Goal: Information Seeking & Learning: Learn about a topic

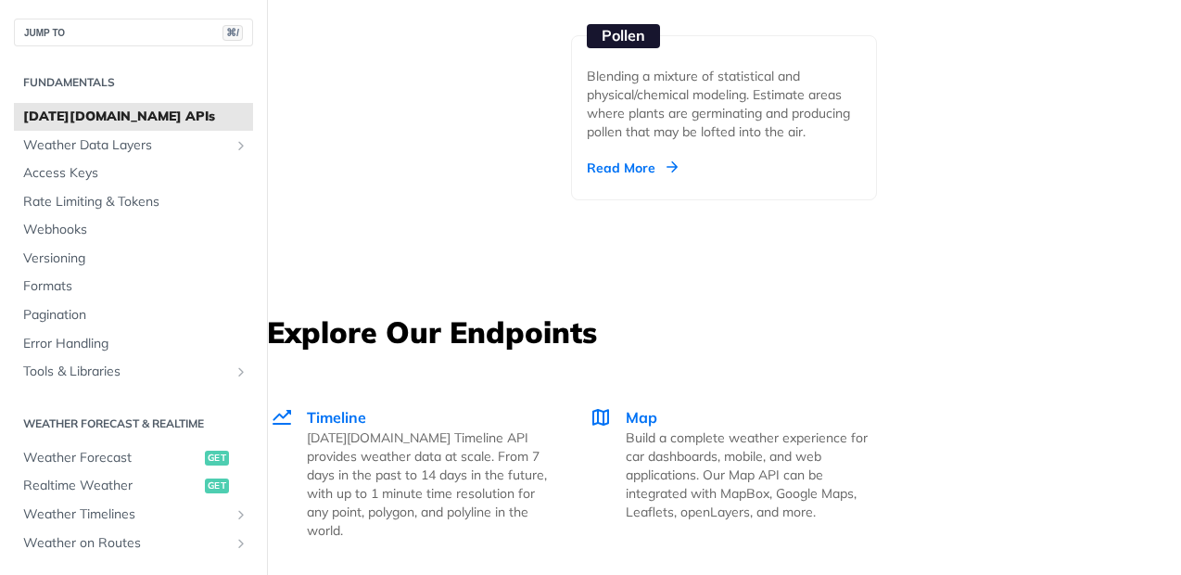
scroll to position [3555, 0]
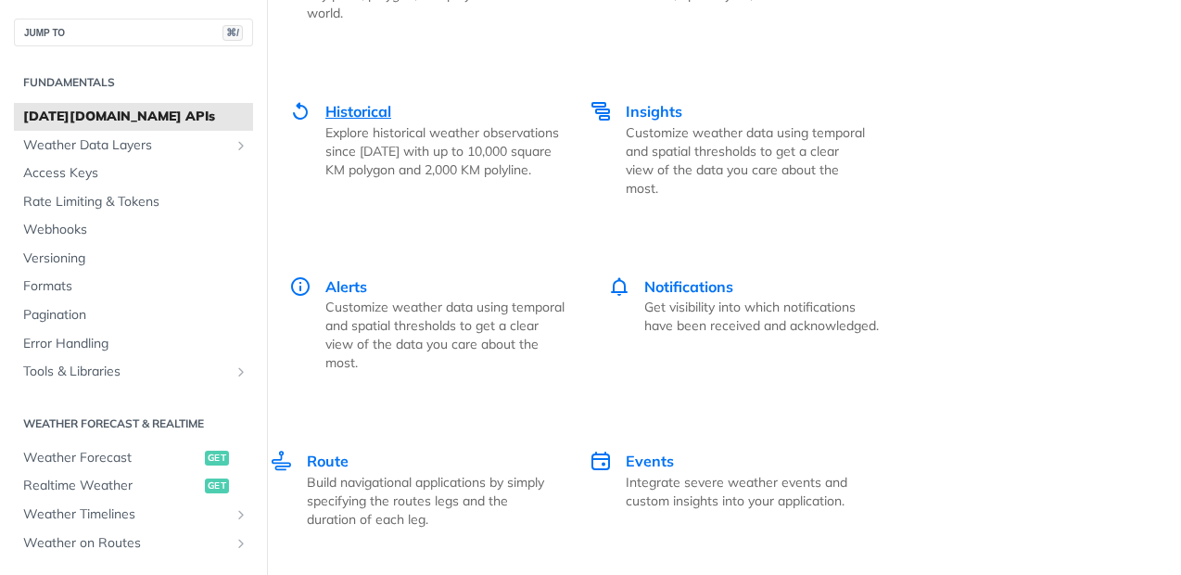
click at [376, 102] on span "Historical" at bounding box center [358, 111] width 66 height 19
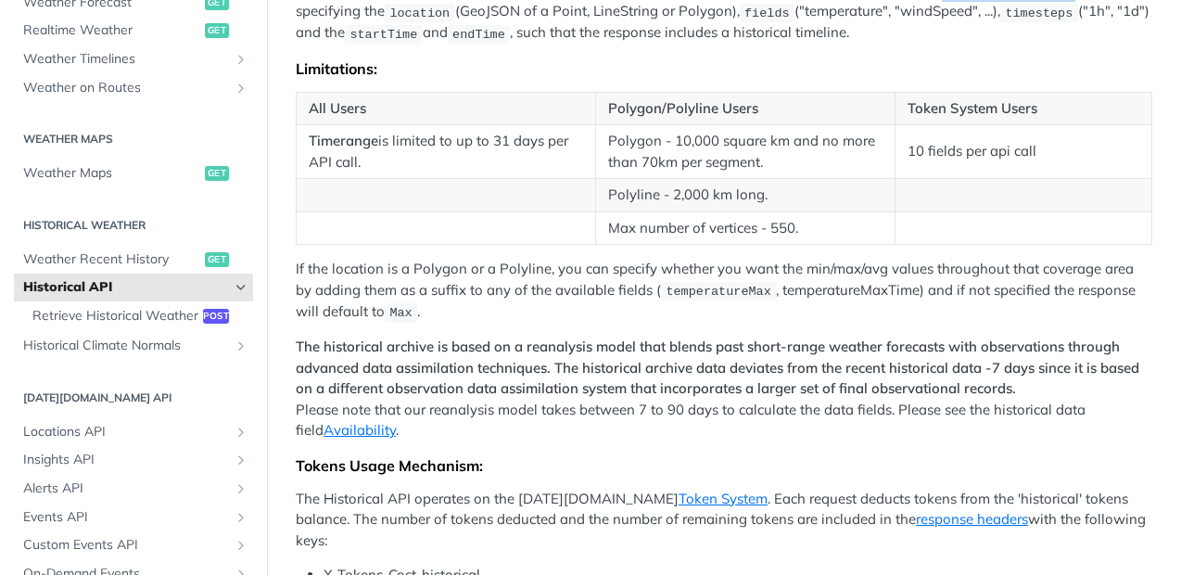
scroll to position [507, 0]
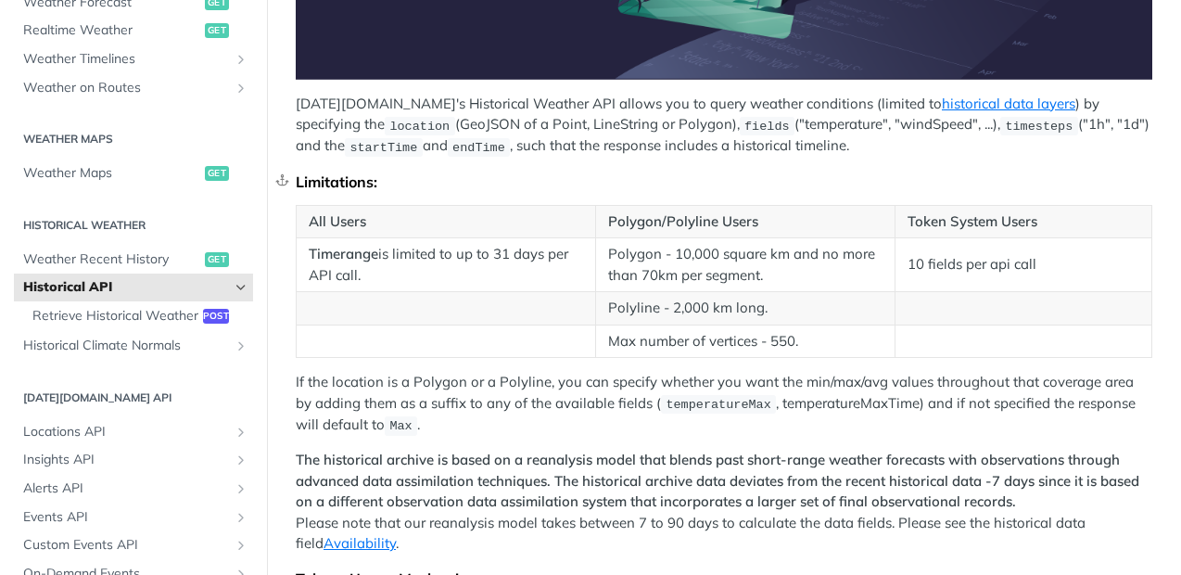
click at [913, 175] on div "Limitations:" at bounding box center [724, 181] width 857 height 19
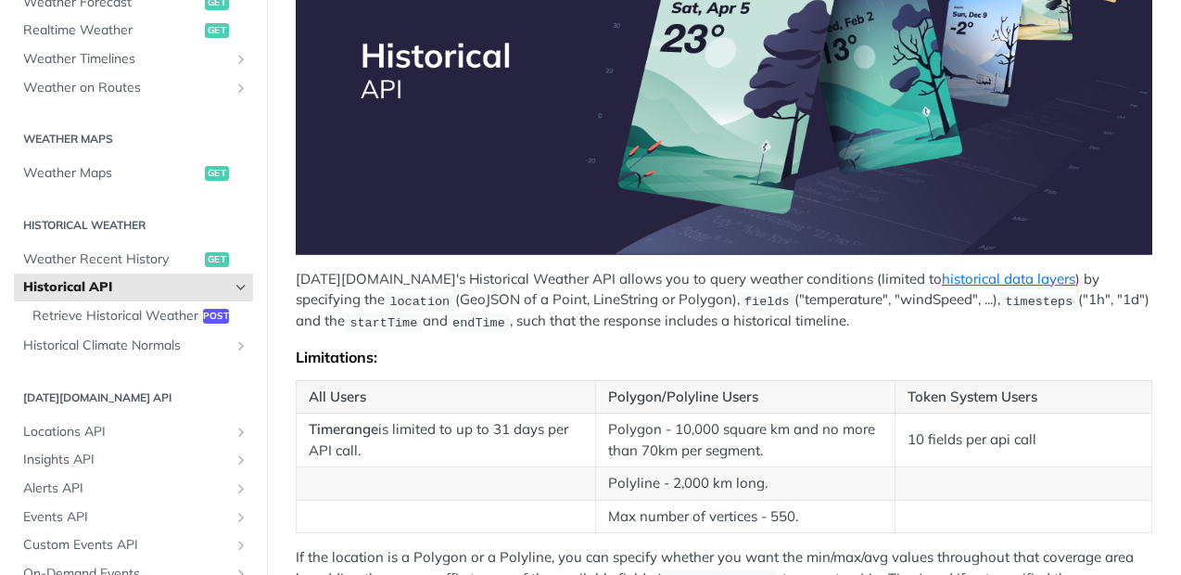
scroll to position [719, 0]
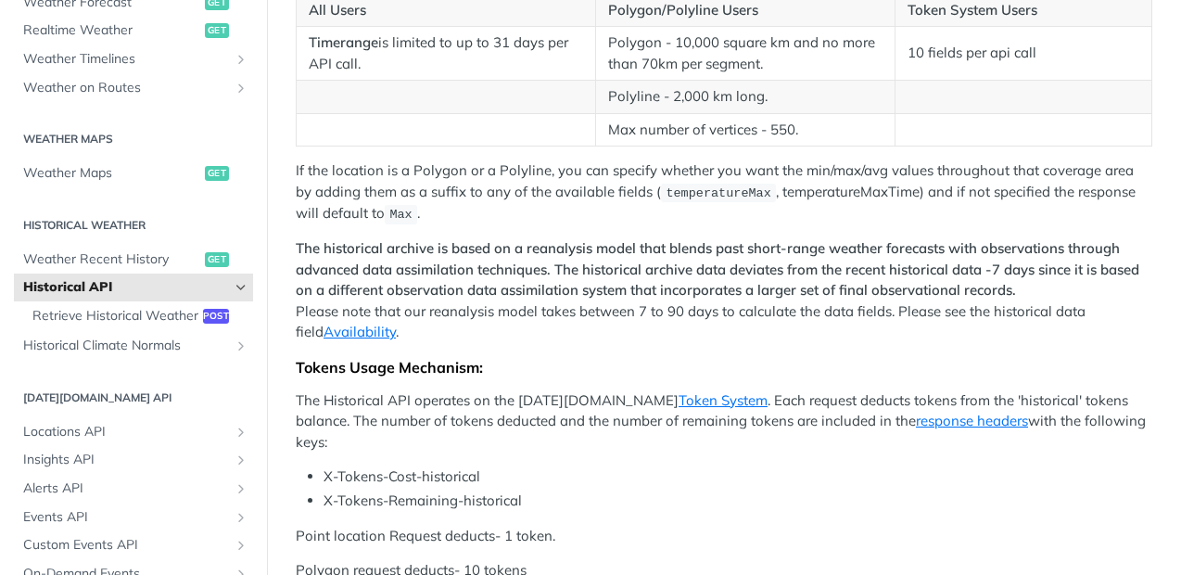
click at [7, 84] on div "Fundamentals Tomorrow.io APIs Weather Data Layers Core Probabilistic Forecastin…" at bounding box center [133, 199] width 267 height 1216
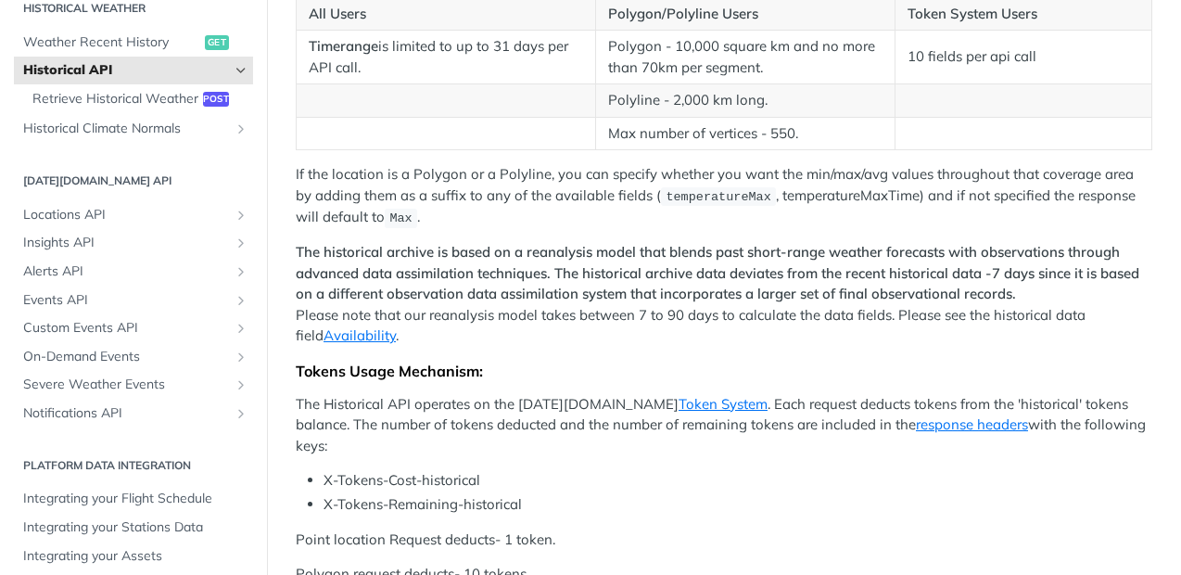
scroll to position [671, 0]
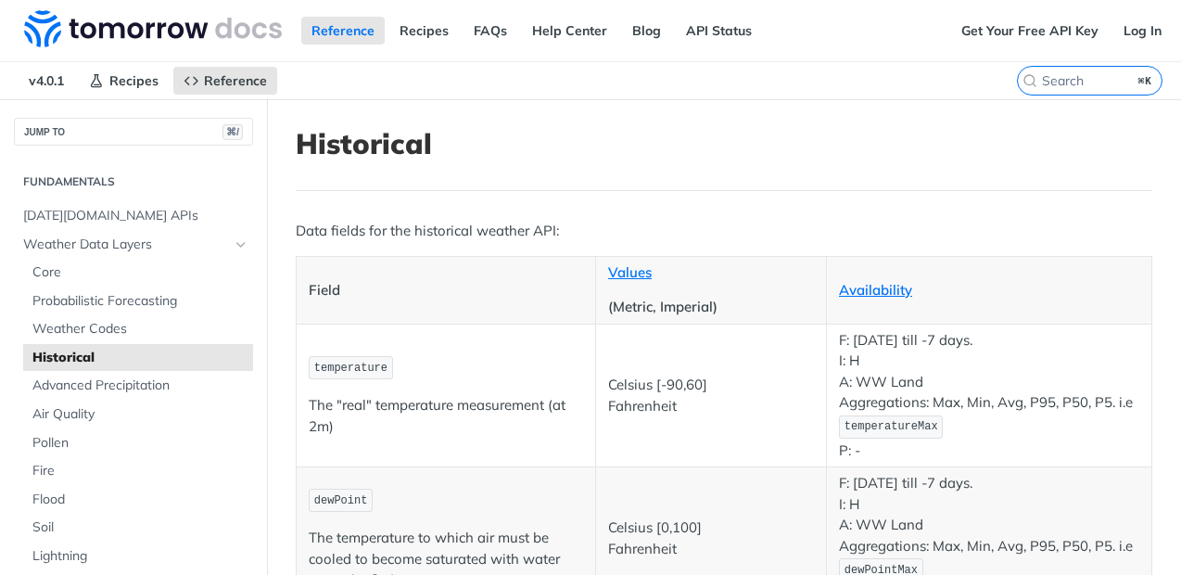
scroll to position [125, 0]
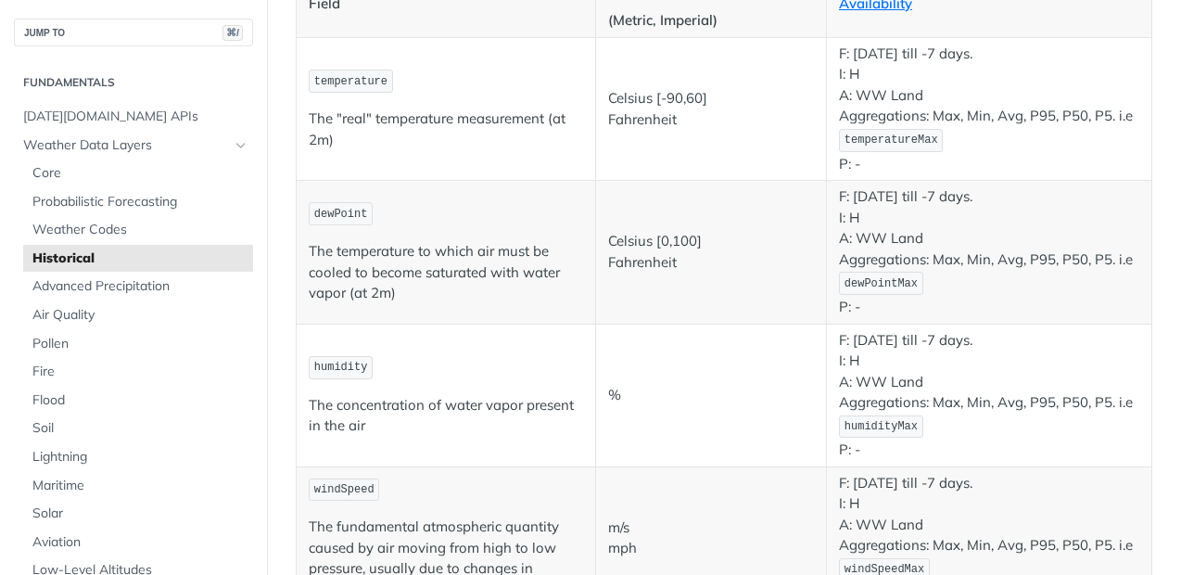
click at [561, 311] on td "dewPoint The temperature to which air must be cooled to become saturated with w…" at bounding box center [446, 252] width 299 height 143
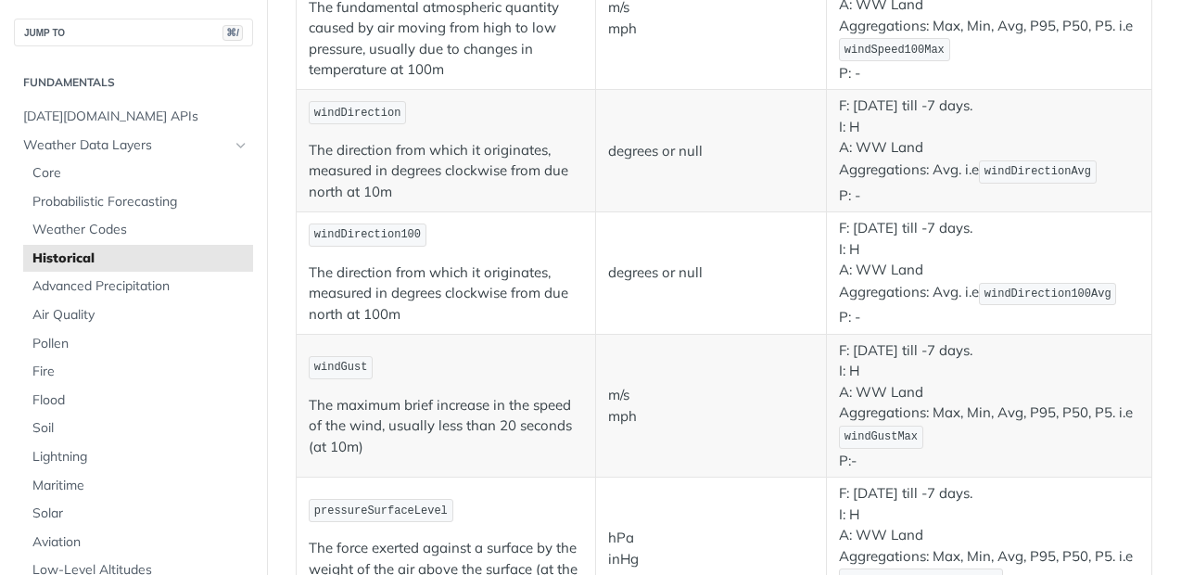
scroll to position [0, 0]
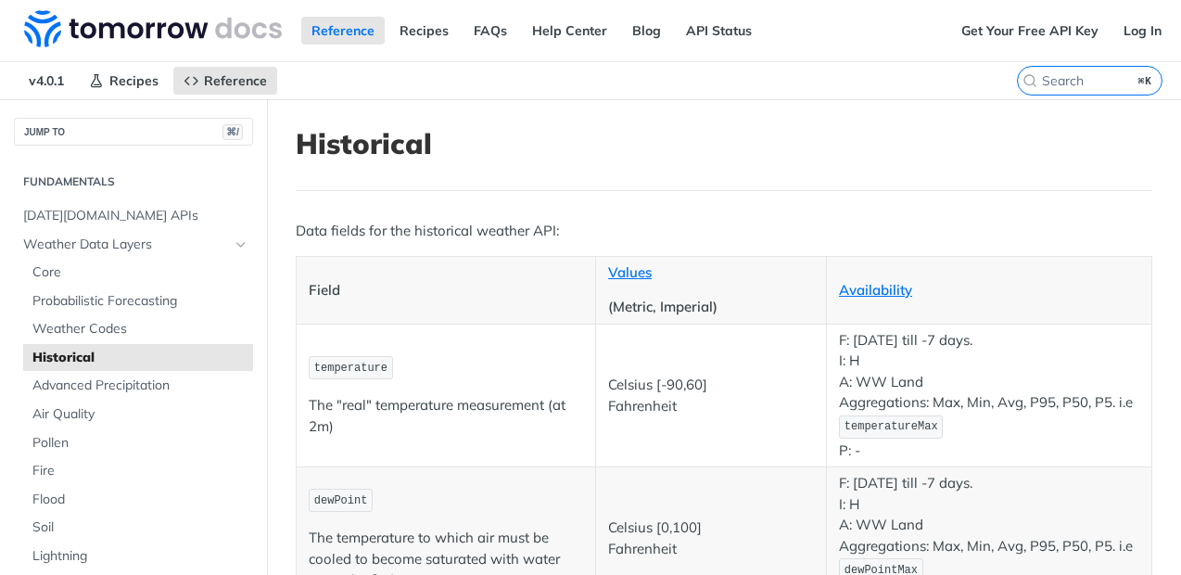
click at [885, 271] on th "Availability" at bounding box center [989, 290] width 325 height 68
click at [884, 286] on link "Availability" at bounding box center [875, 290] width 73 height 18
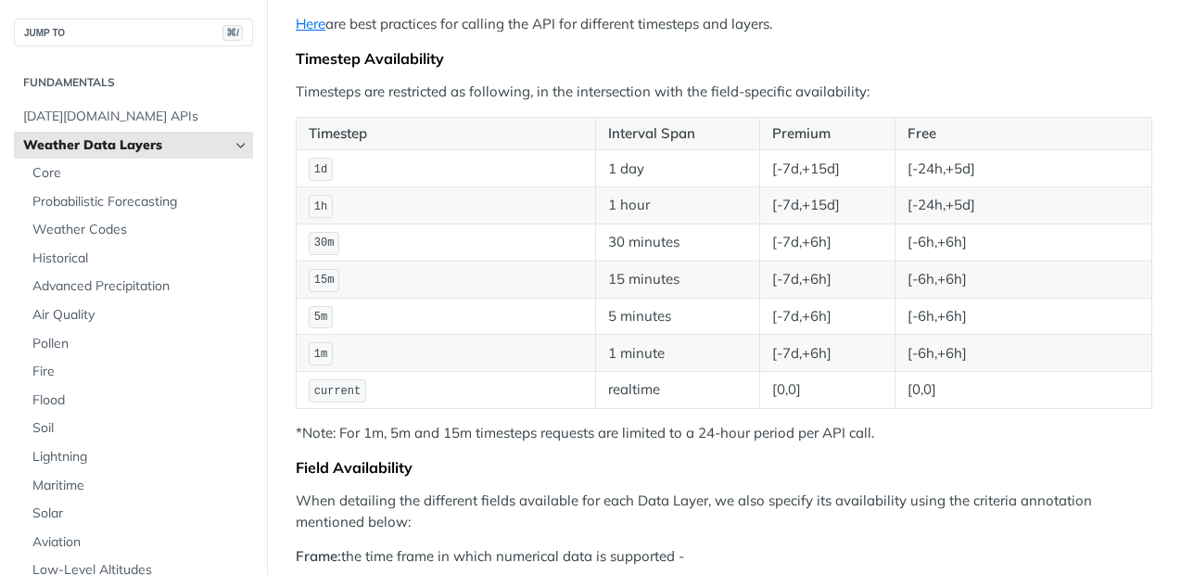
scroll to position [308, 0]
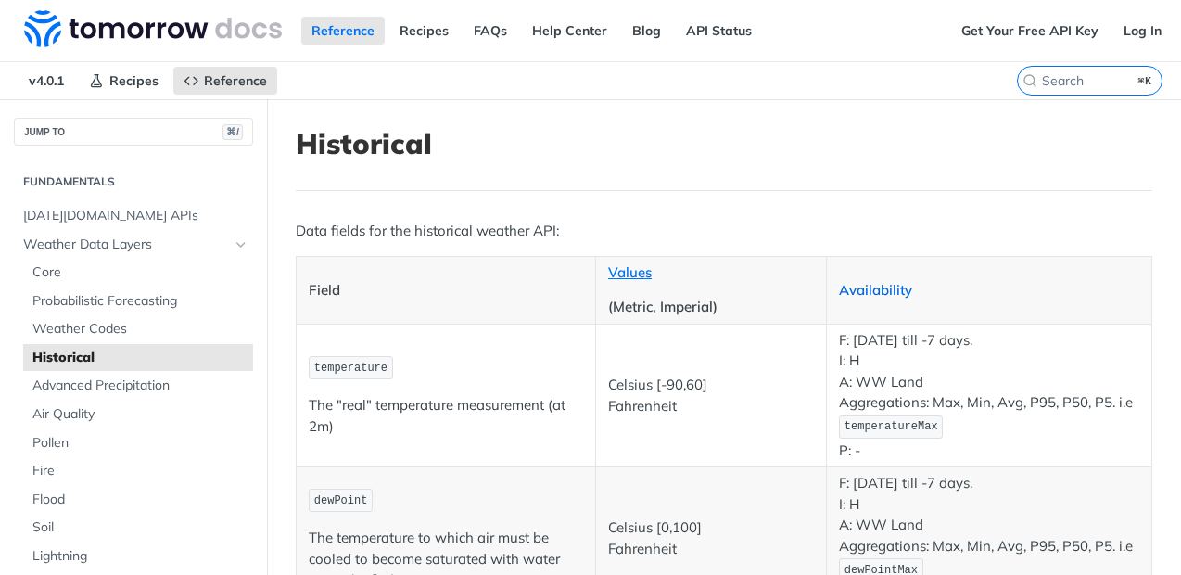
click at [872, 286] on link "Availability" at bounding box center [875, 290] width 73 height 18
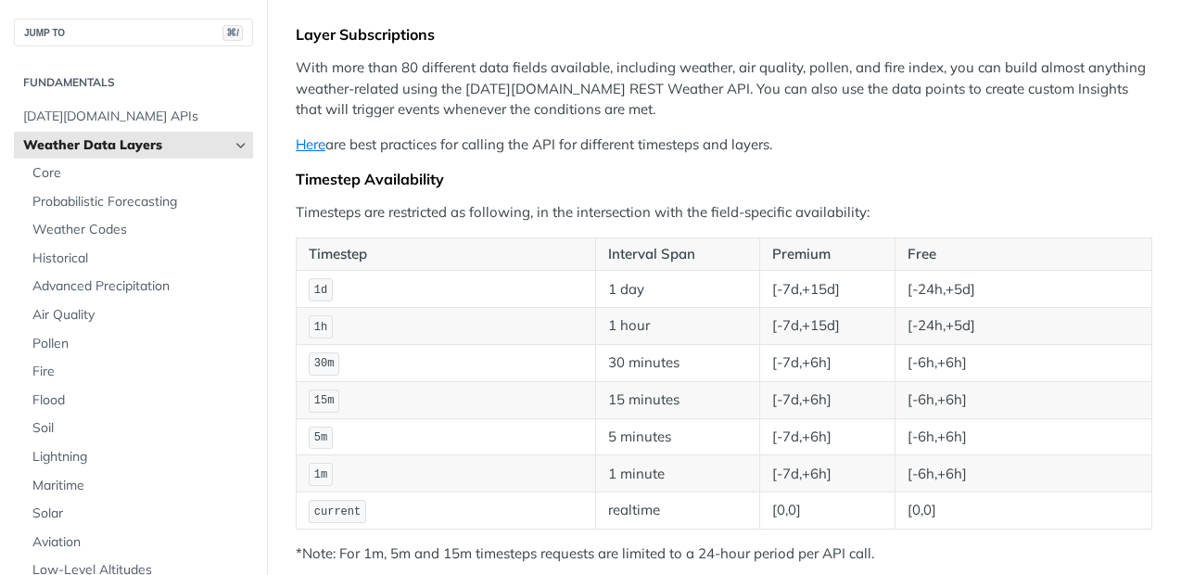
scroll to position [212, 0]
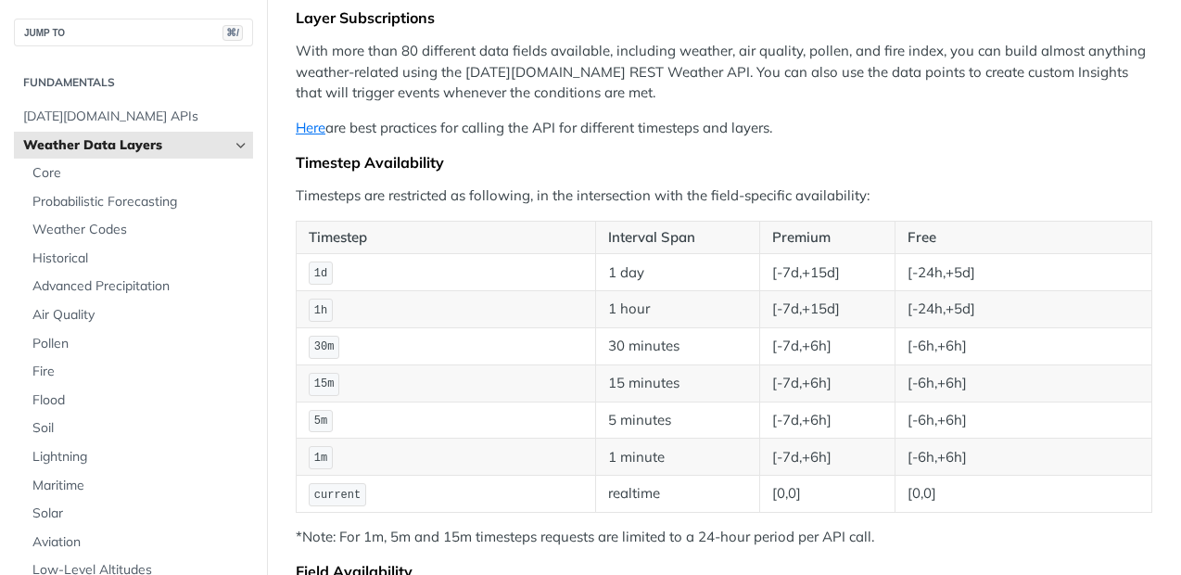
click at [328, 128] on p "Here are best practices for calling the API for different timesteps and layers." at bounding box center [724, 128] width 857 height 21
click at [323, 130] on link "Here" at bounding box center [311, 128] width 30 height 18
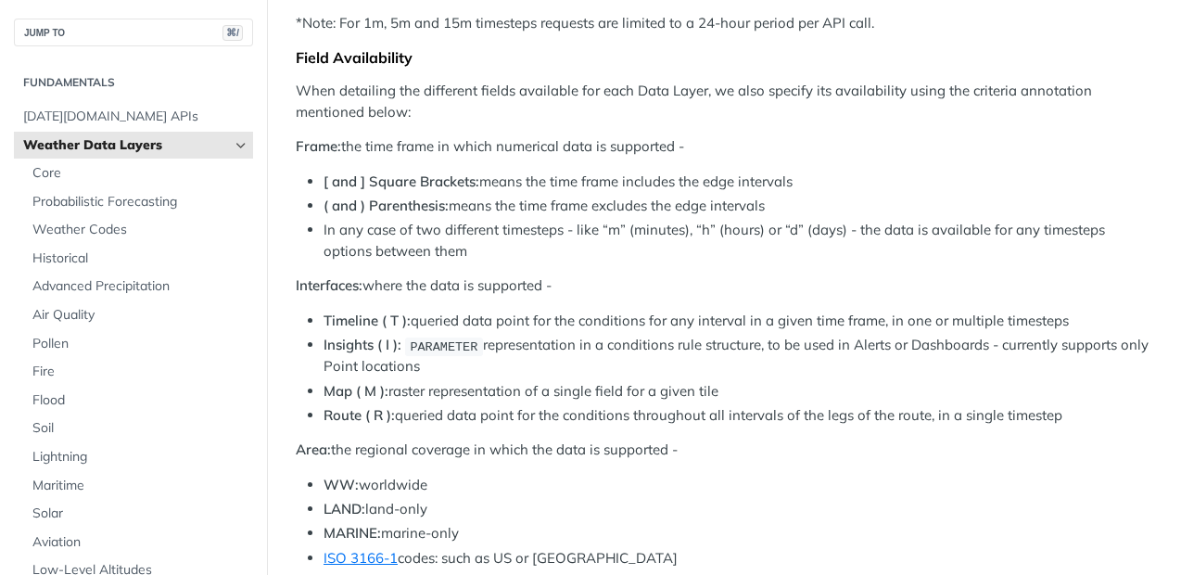
scroll to position [724, 0]
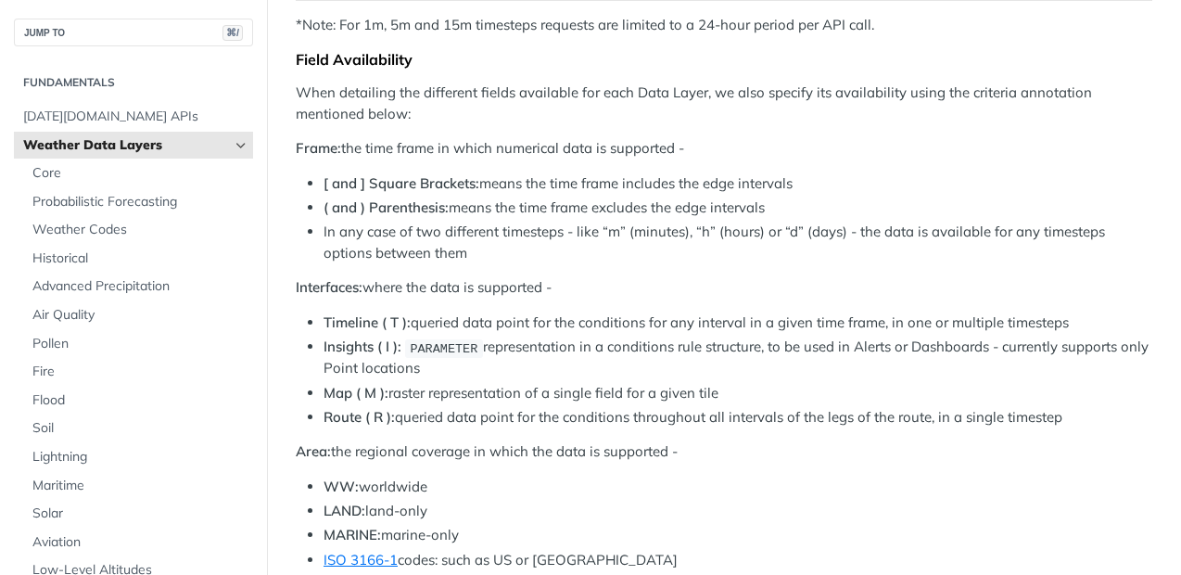
click at [614, 21] on p "*Note: For 1m, 5m and 15m timesteps requests are limited to a 24-hour period pe…" at bounding box center [724, 25] width 857 height 21
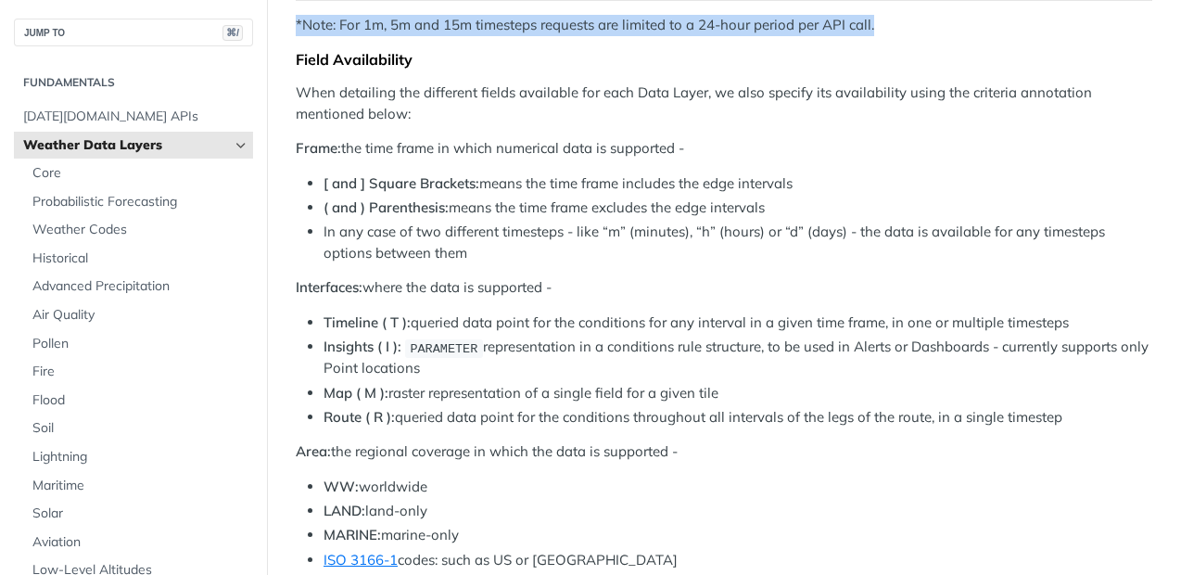
click at [614, 21] on p "*Note: For 1m, 5m and 15m timesteps requests are limited to a 24-hour period pe…" at bounding box center [724, 25] width 857 height 21
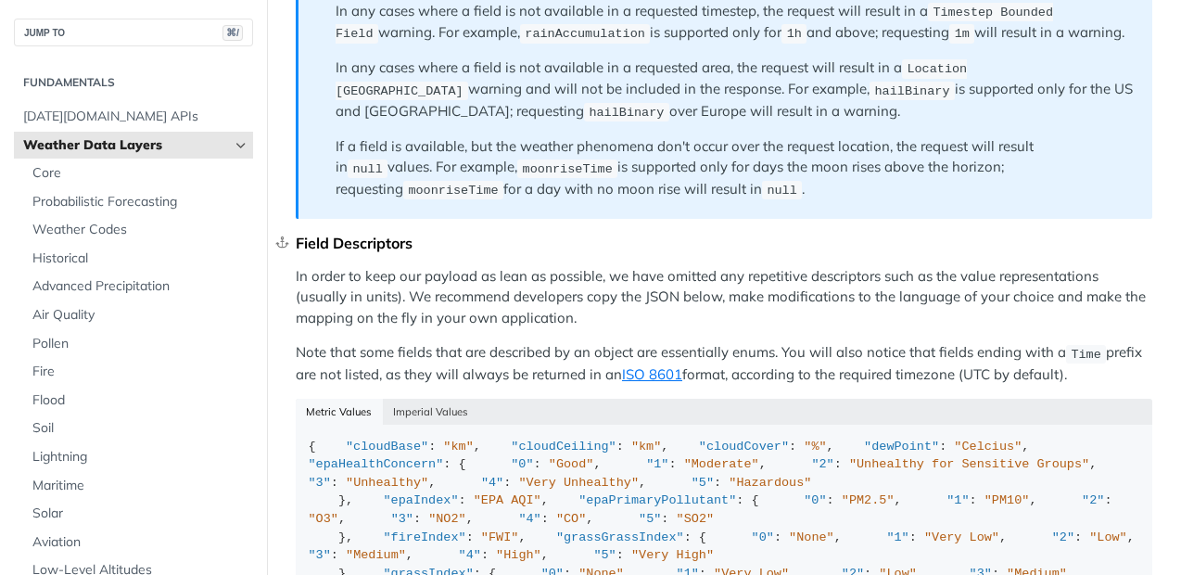
scroll to position [1699, 0]
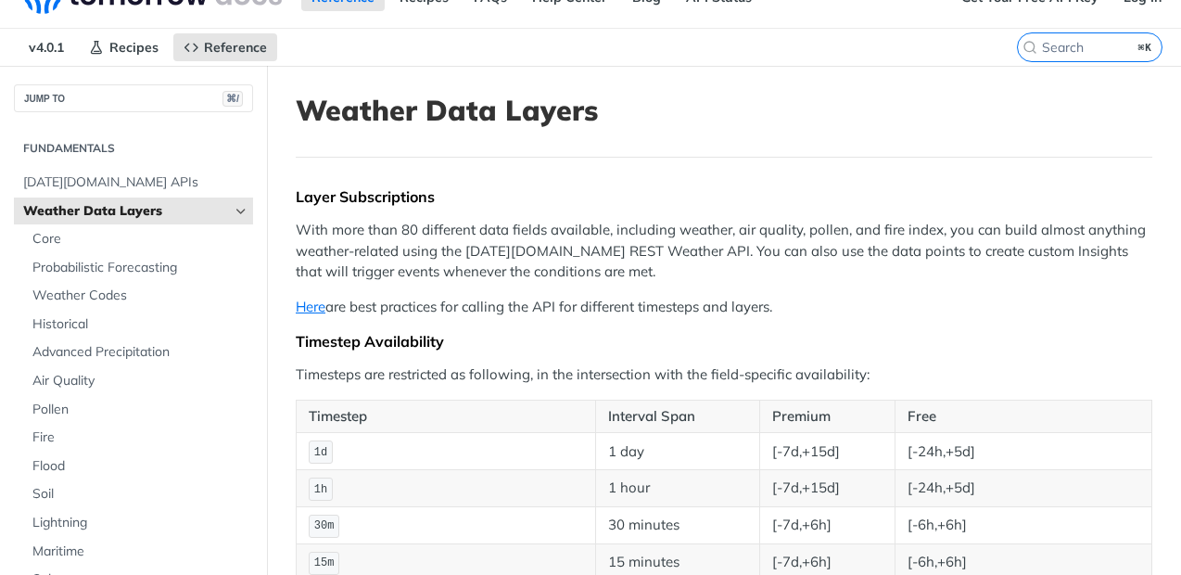
scroll to position [70, 0]
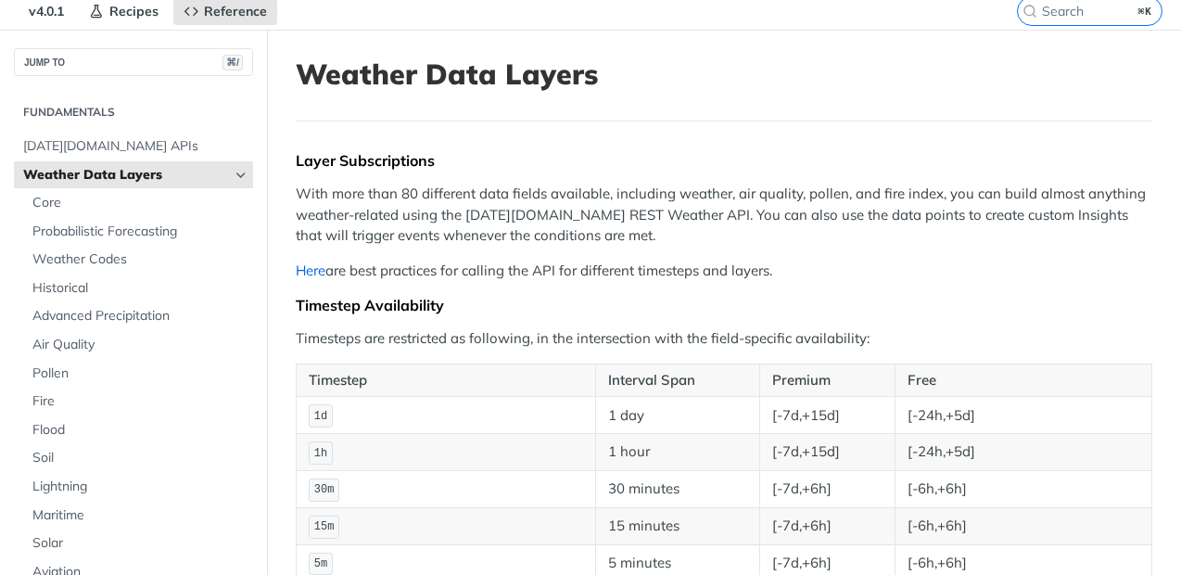
click at [303, 271] on link "Here" at bounding box center [311, 270] width 30 height 18
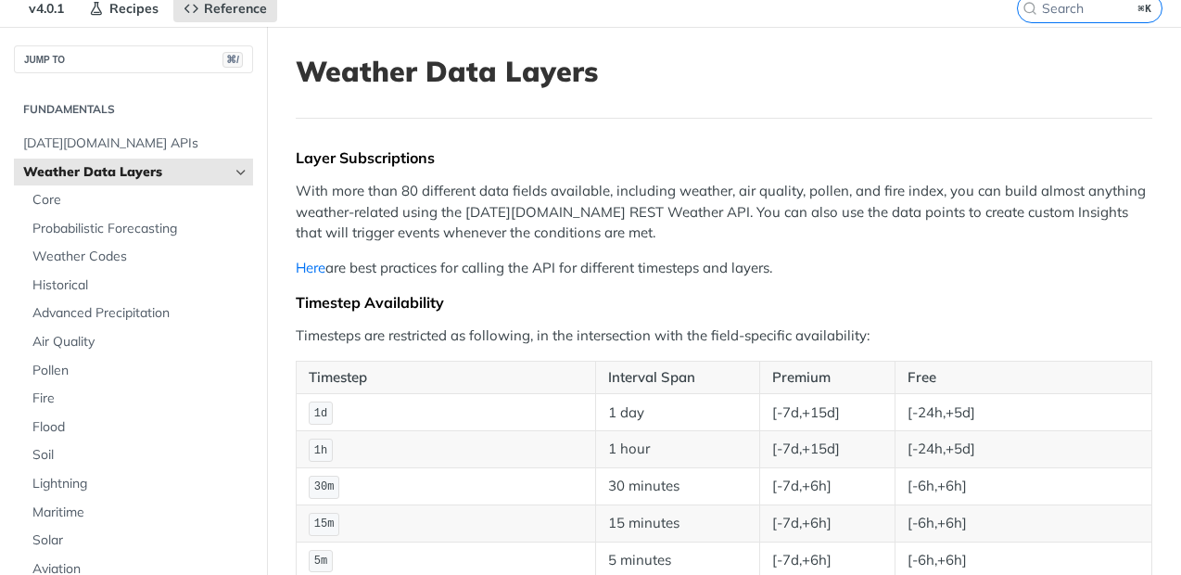
scroll to position [73, 0]
